Goal: Transaction & Acquisition: Purchase product/service

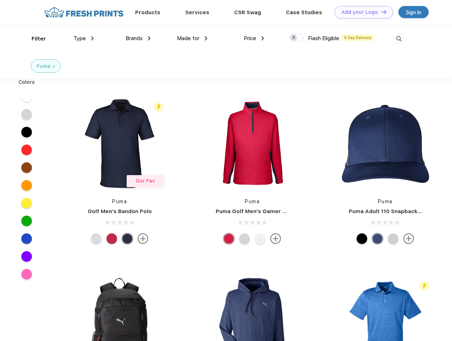
click at [361, 12] on link "Add your Logo Design Tool" at bounding box center [364, 12] width 59 height 12
click at [0, 0] on div "Design Tool" at bounding box center [0, 0] width 0 height 0
click at [381, 12] on link "Add your Logo Design Tool" at bounding box center [364, 12] width 59 height 12
click at [34, 39] on div "Filter" at bounding box center [39, 39] width 15 height 8
click at [84, 38] on span "Type" at bounding box center [79, 38] width 12 height 6
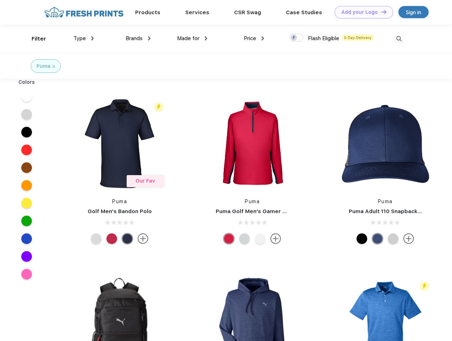
click at [138, 38] on span "Brands" at bounding box center [134, 38] width 17 height 6
click at [192, 38] on span "Made for" at bounding box center [188, 38] width 22 height 6
click at [254, 38] on span "Price" at bounding box center [250, 38] width 12 height 6
click at [297, 38] on div at bounding box center [296, 38] width 14 height 8
click at [294, 38] on input "checkbox" at bounding box center [291, 35] width 5 height 5
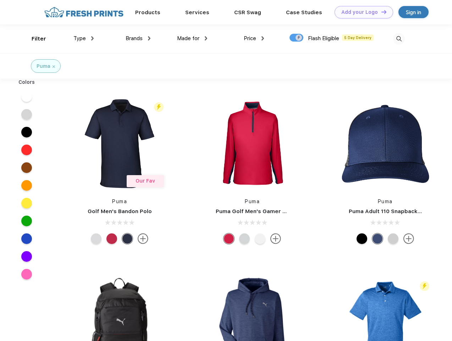
click at [399, 39] on img at bounding box center [399, 39] width 12 height 12
